Goal: Information Seeking & Learning: Learn about a topic

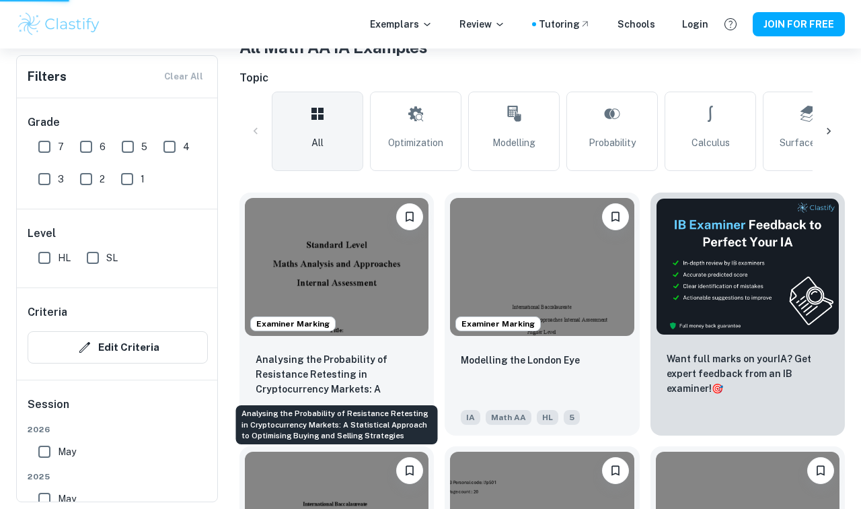
scroll to position [284, 0]
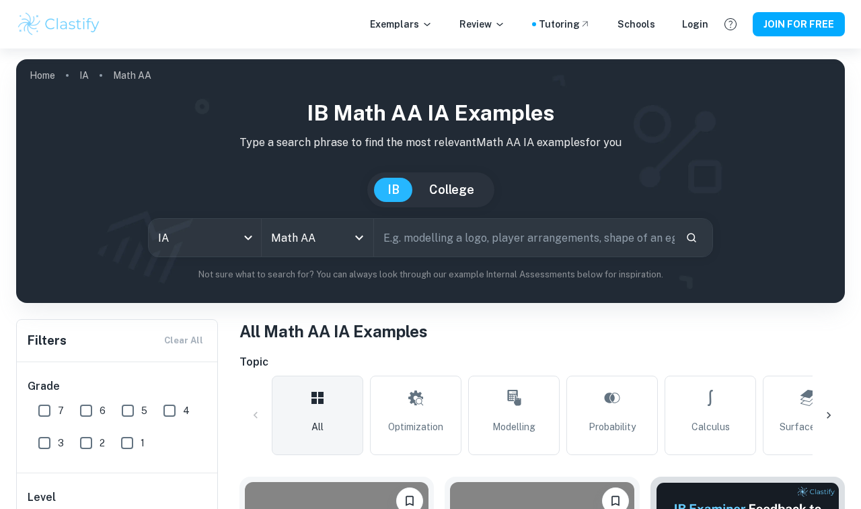
scroll to position [284, 0]
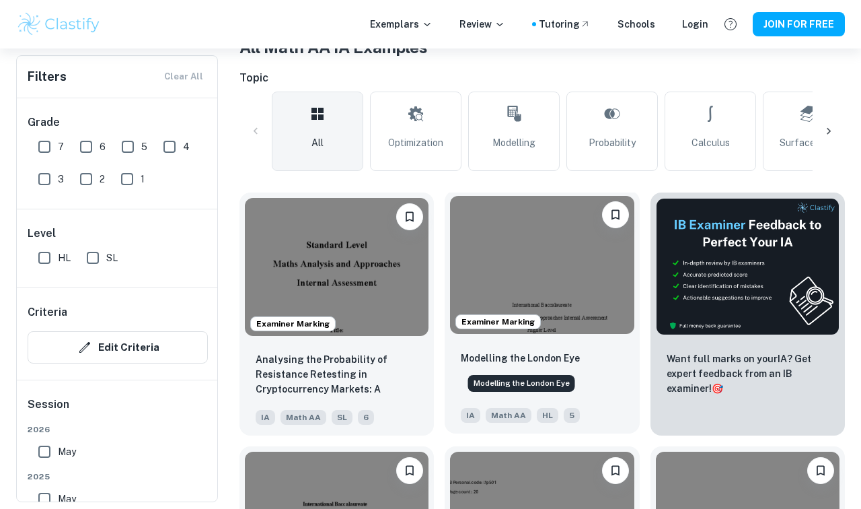
click at [560, 353] on p "Modelling the London Eye" at bounding box center [520, 357] width 119 height 15
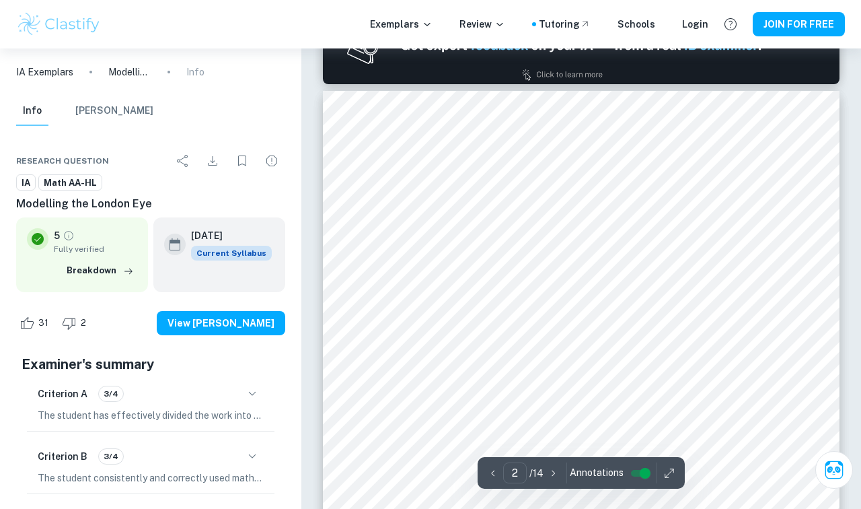
scroll to position [791, 1]
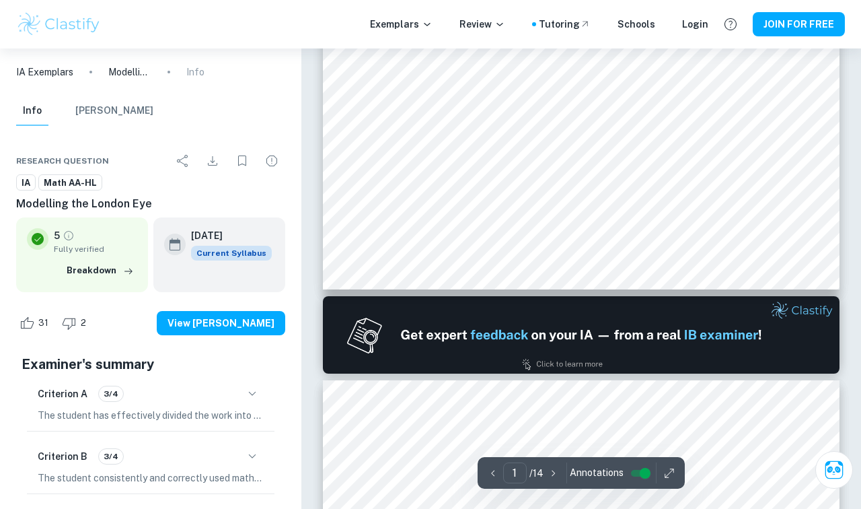
type input "2"
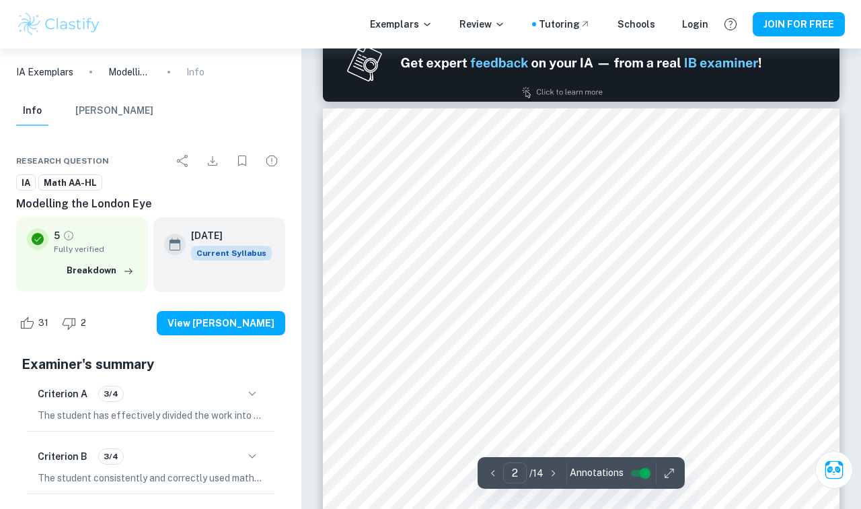
scroll to position [773, 0]
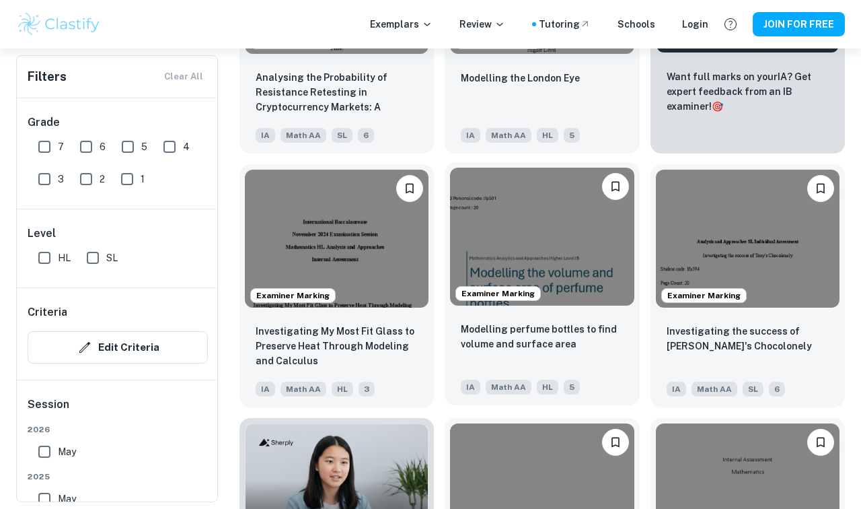
scroll to position [587, 0]
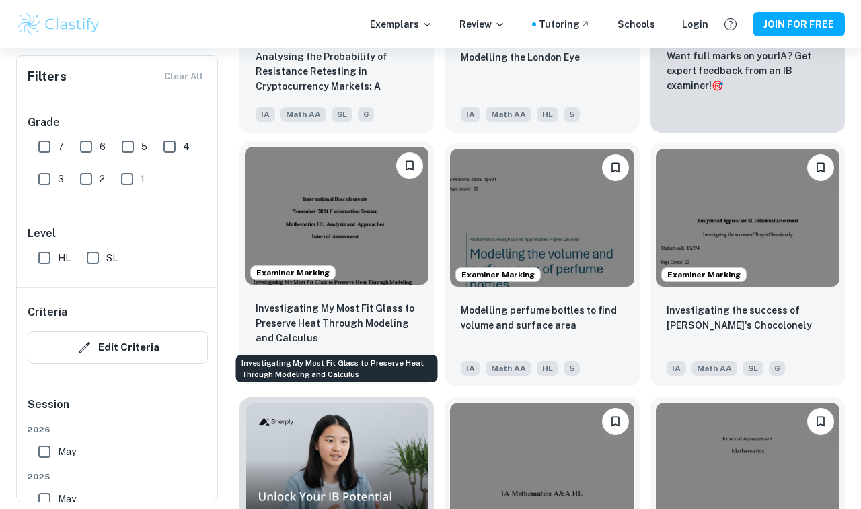
click at [352, 327] on p "Investigating My Most Fit Glass to Preserve Heat Through Modeling and Calculus" at bounding box center [337, 323] width 162 height 44
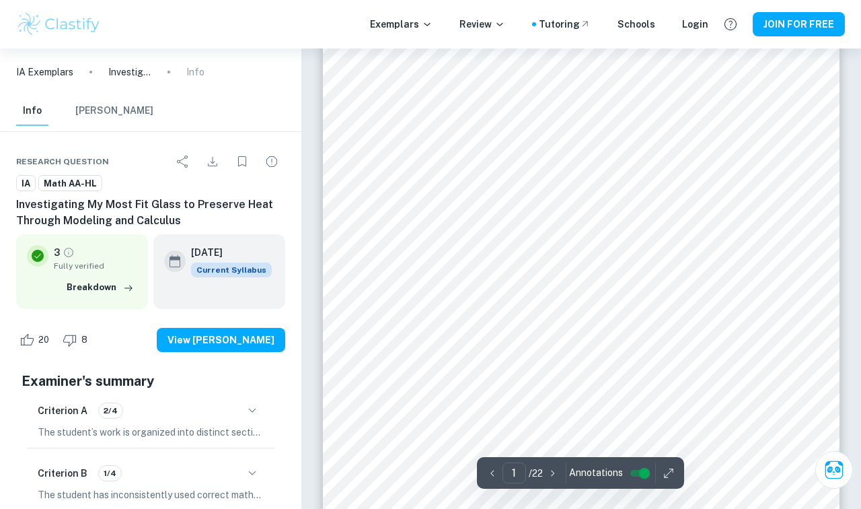
scroll to position [31, 1]
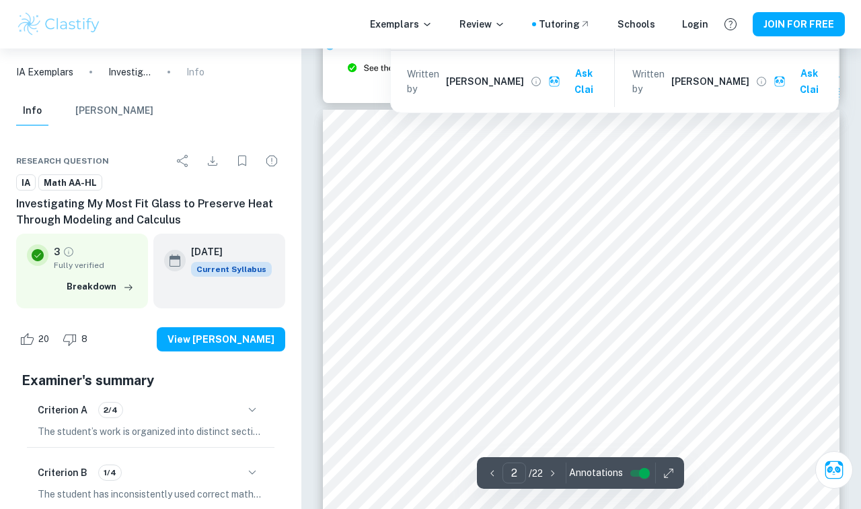
type input "3"
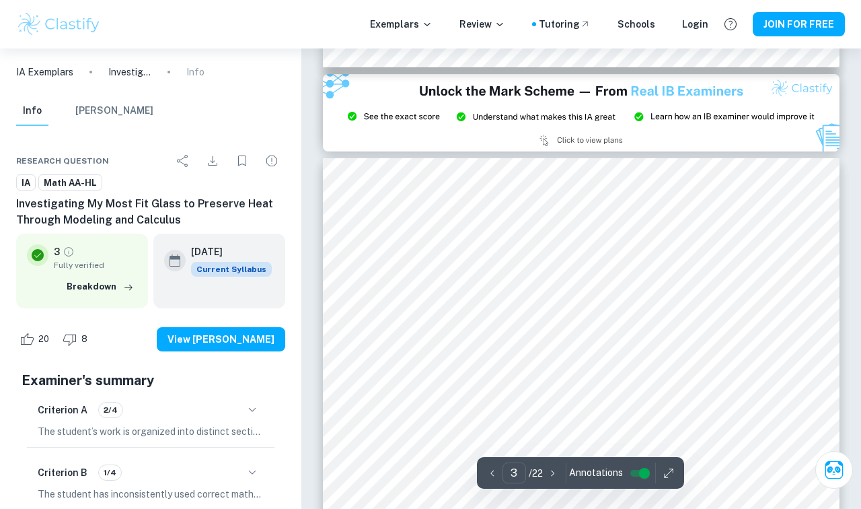
scroll to position [1454, 0]
